Goal: Information Seeking & Learning: Learn about a topic

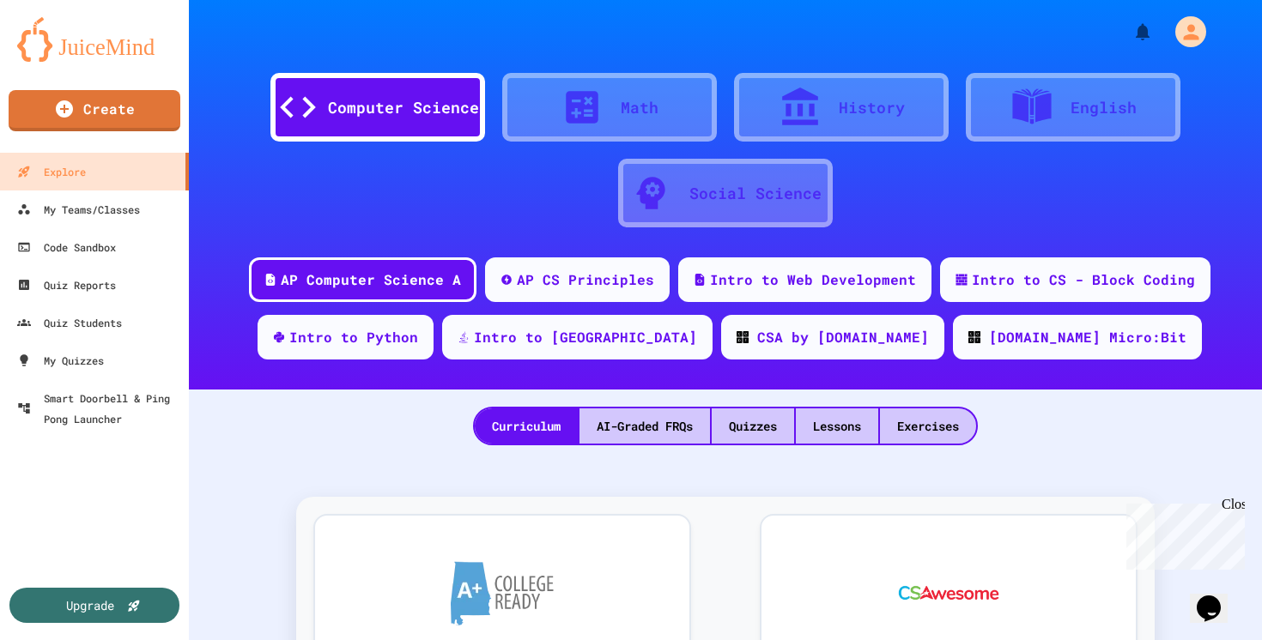
scroll to position [5, 0]
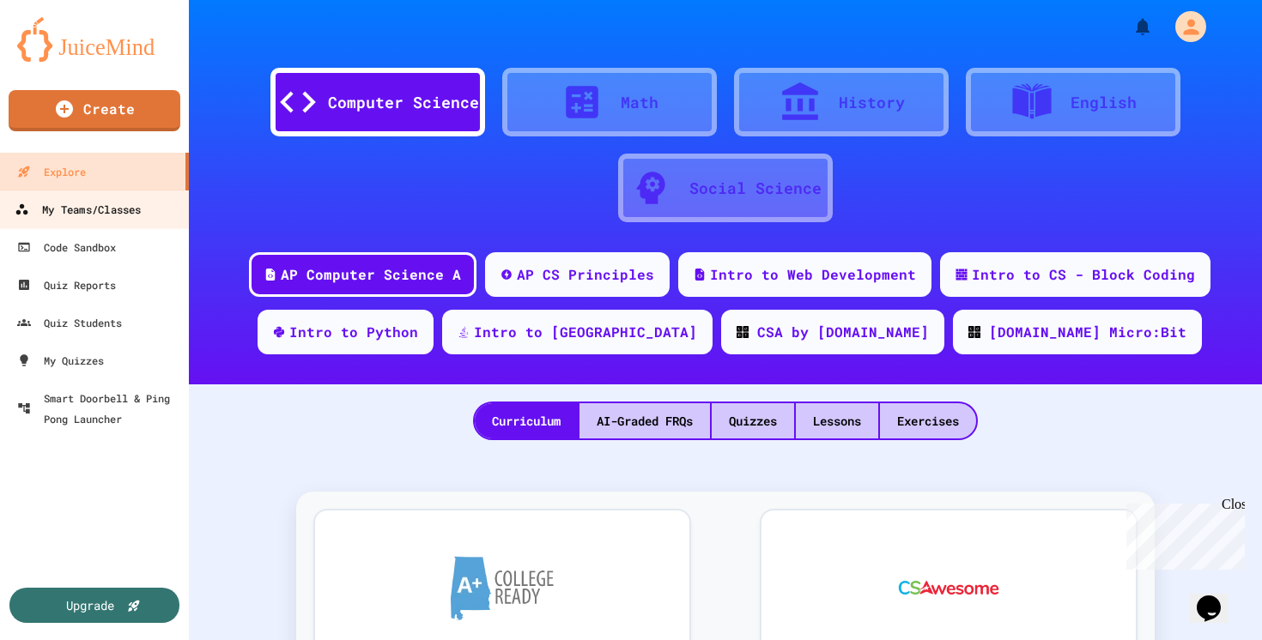
click at [122, 203] on div "My Teams/Classes" at bounding box center [78, 209] width 126 height 21
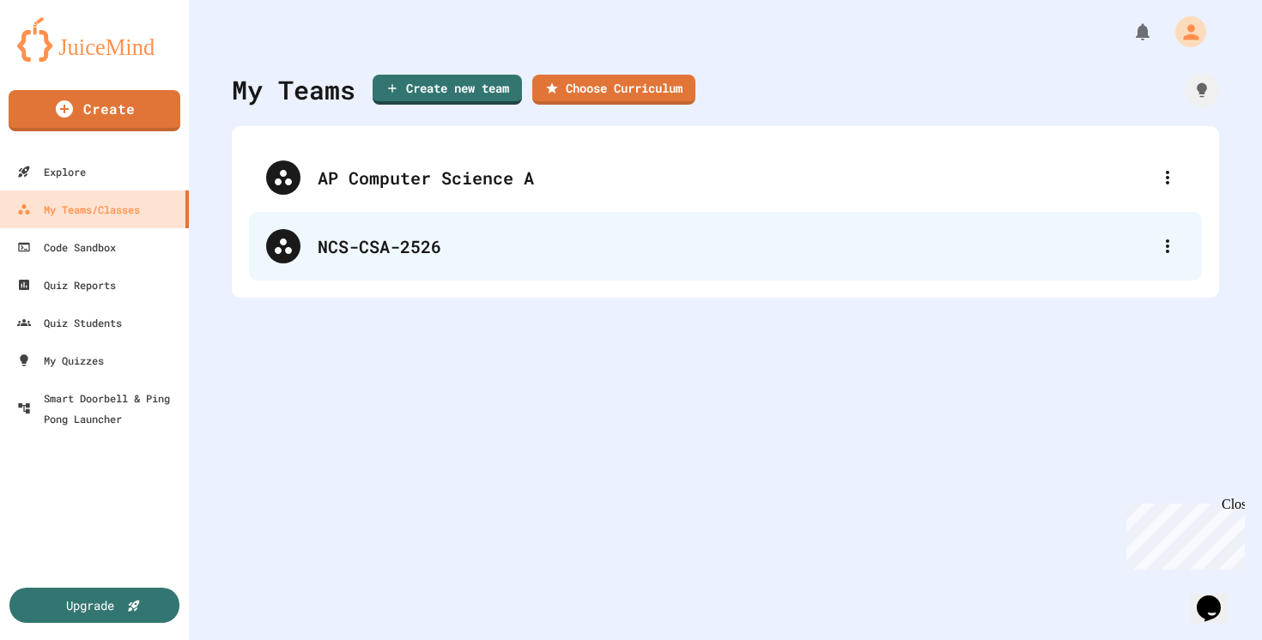
click at [417, 274] on div "NCS-CSA-2526" at bounding box center [725, 246] width 953 height 69
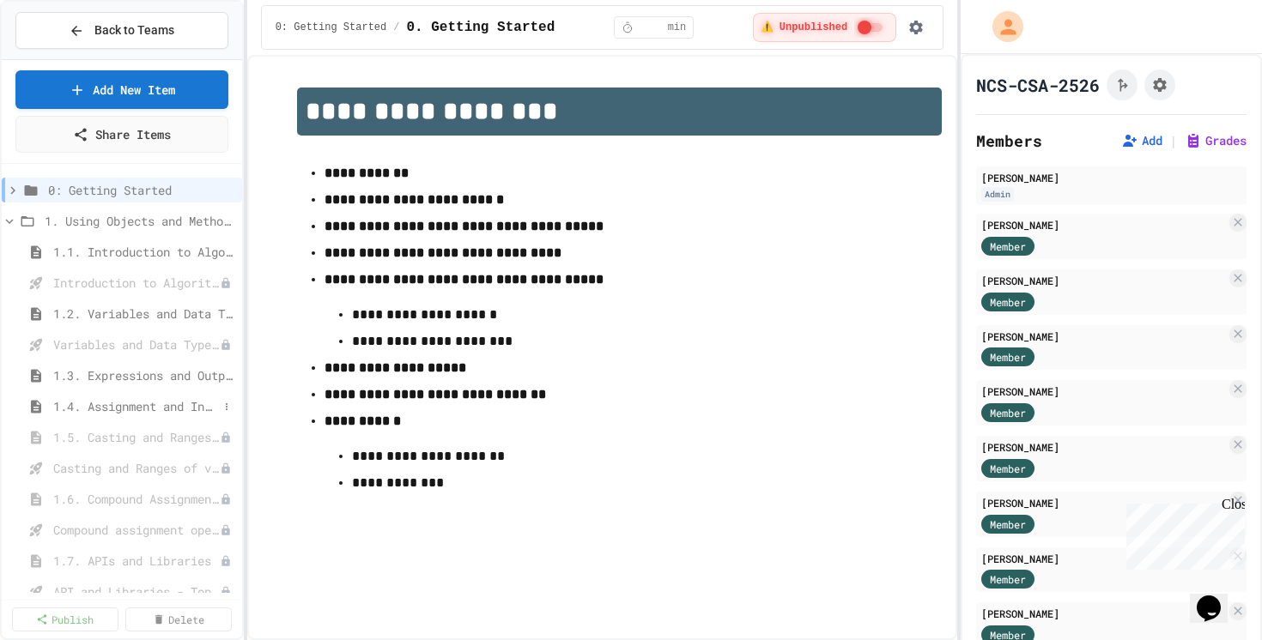
click at [137, 405] on span "1.4. Assignment and Input" at bounding box center [135, 406] width 165 height 18
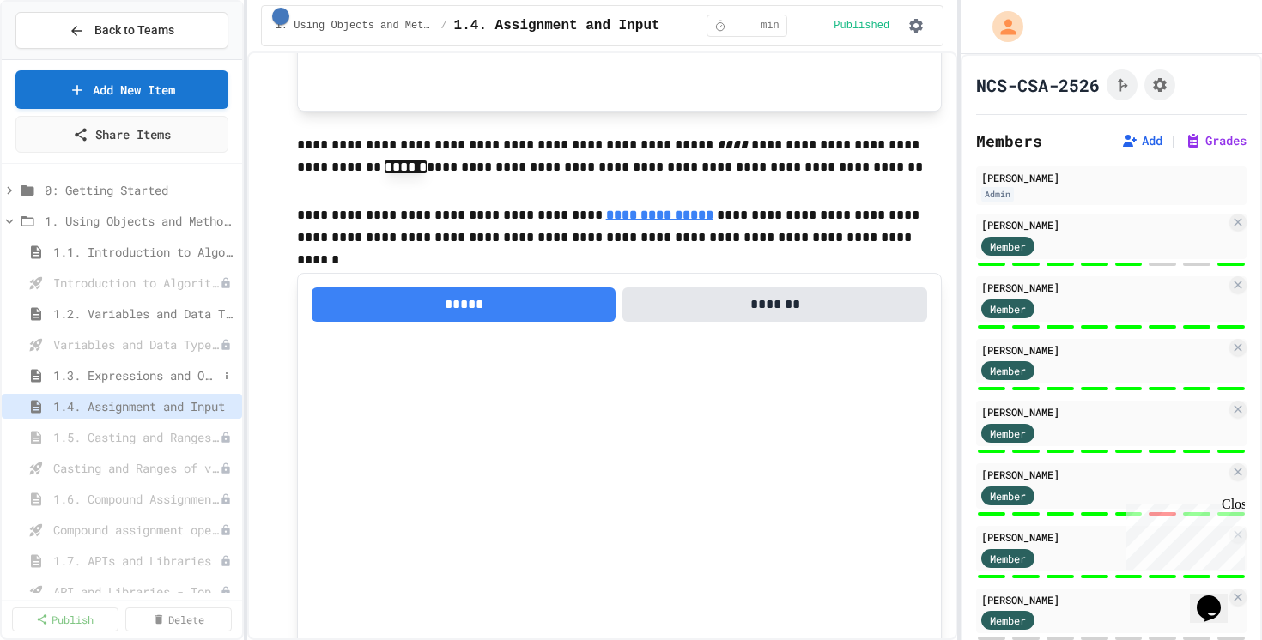
click at [144, 379] on span "1.3. Expressions and Output [New]" at bounding box center [135, 376] width 165 height 18
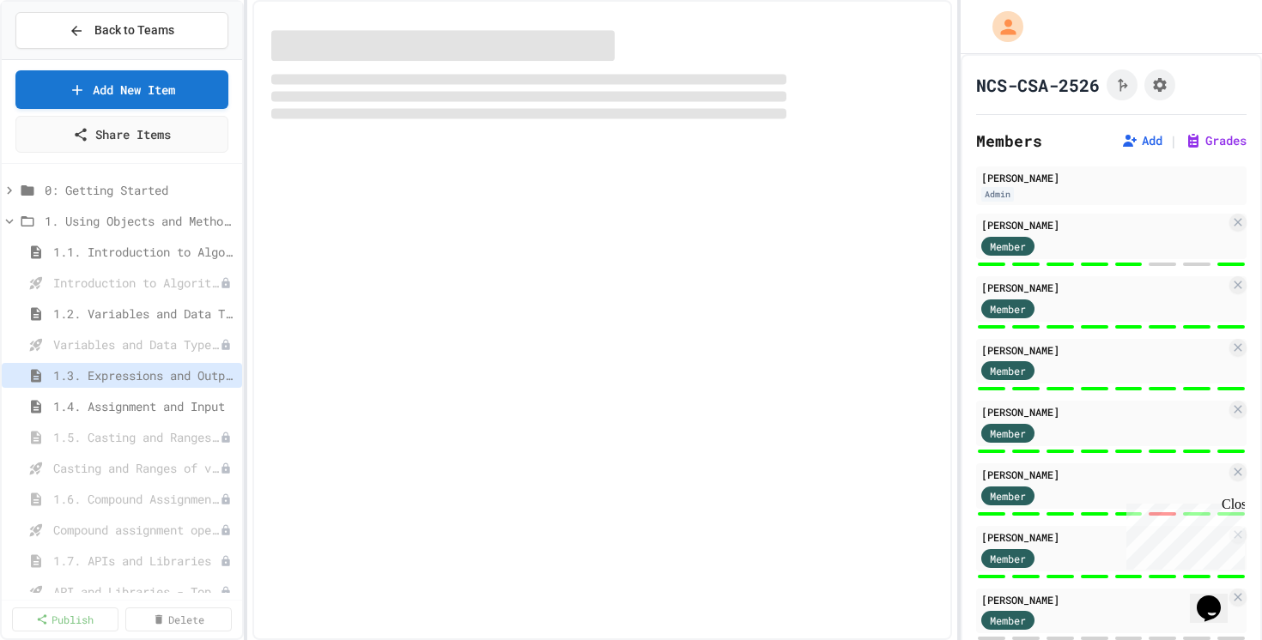
select select "***"
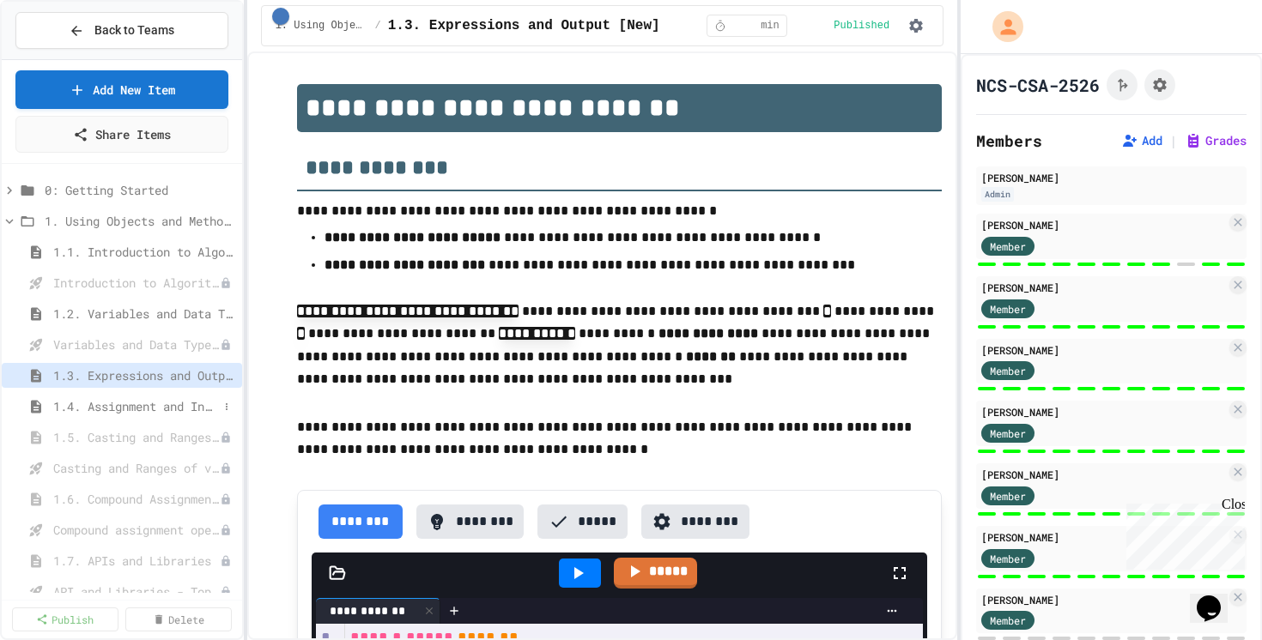
click at [152, 409] on span "1.4. Assignment and Input" at bounding box center [135, 406] width 165 height 18
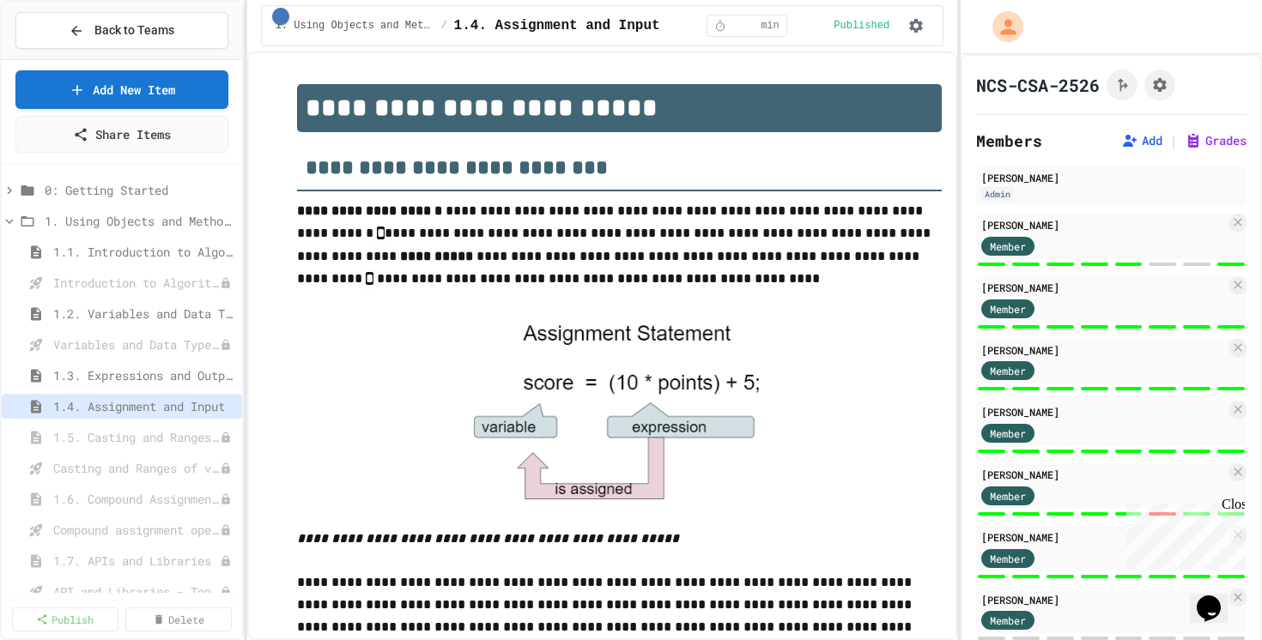
scroll to position [1160, 0]
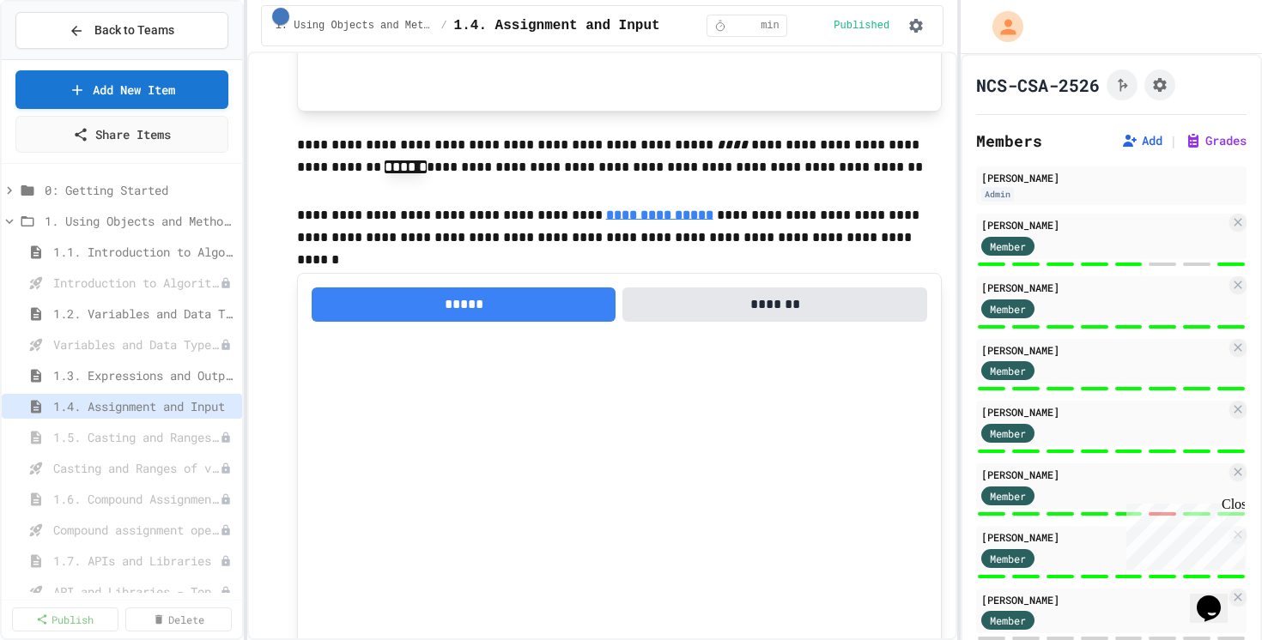
click at [1156, 263] on div at bounding box center [1162, 264] width 27 height 3
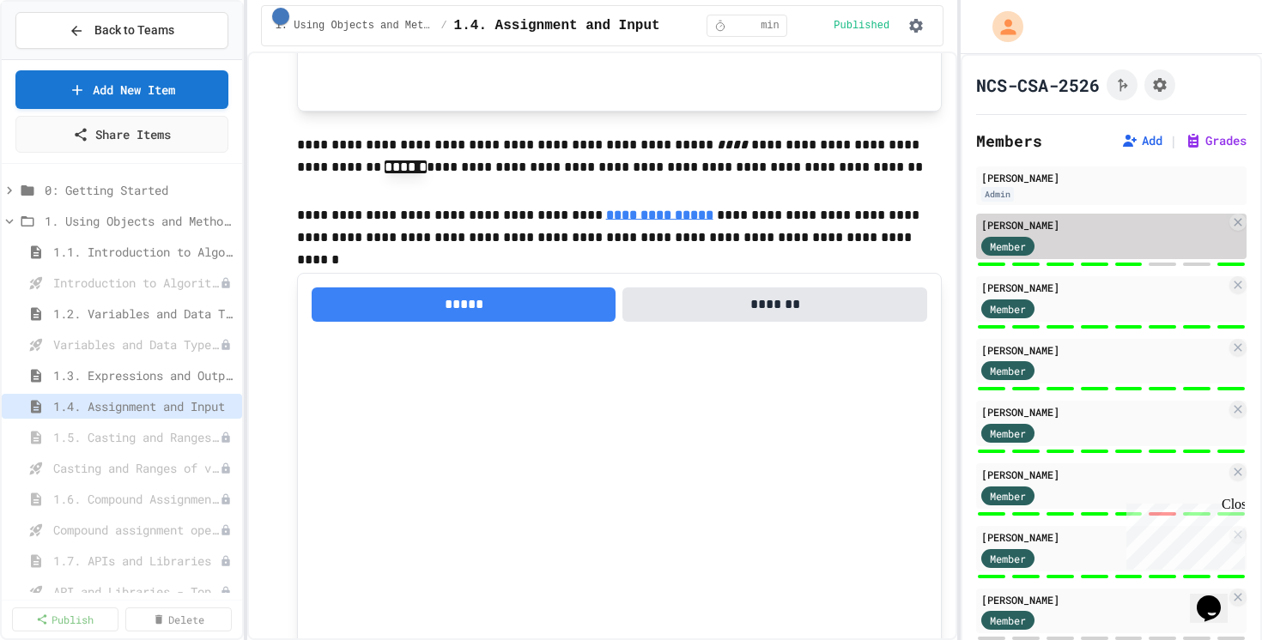
click at [1162, 243] on div "Member" at bounding box center [1103, 244] width 245 height 21
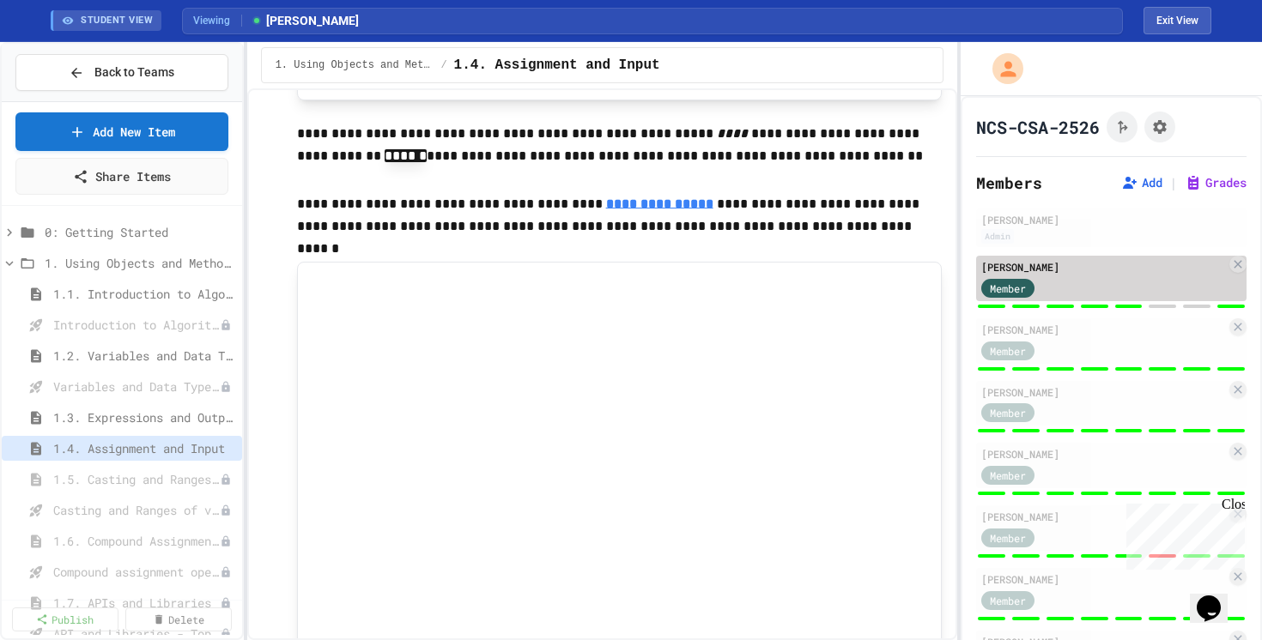
scroll to position [1112, 0]
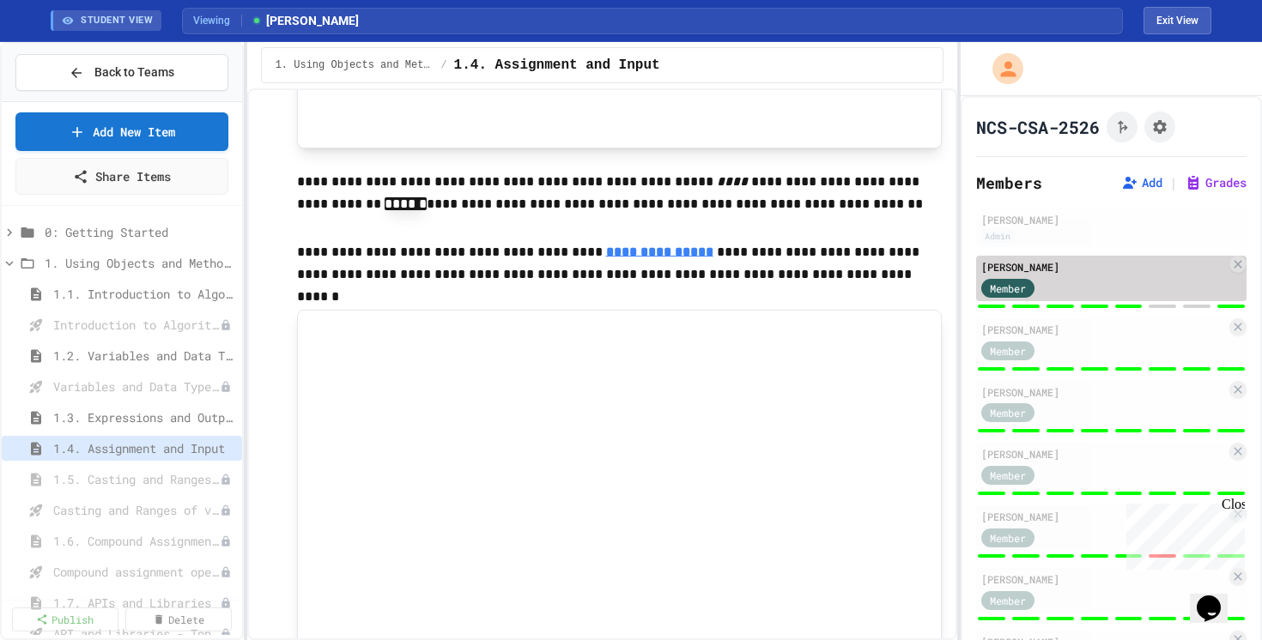
click at [1143, 288] on div "Member" at bounding box center [1103, 286] width 245 height 21
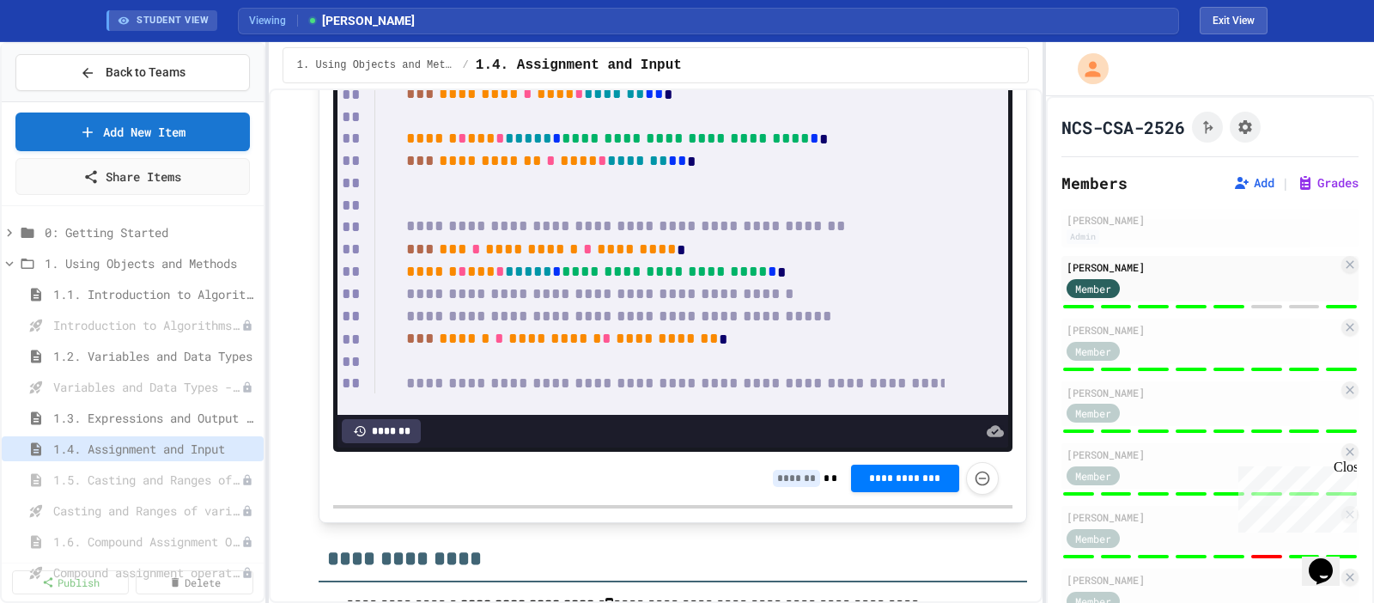
scroll to position [64, 0]
